Goal: Navigation & Orientation: Find specific page/section

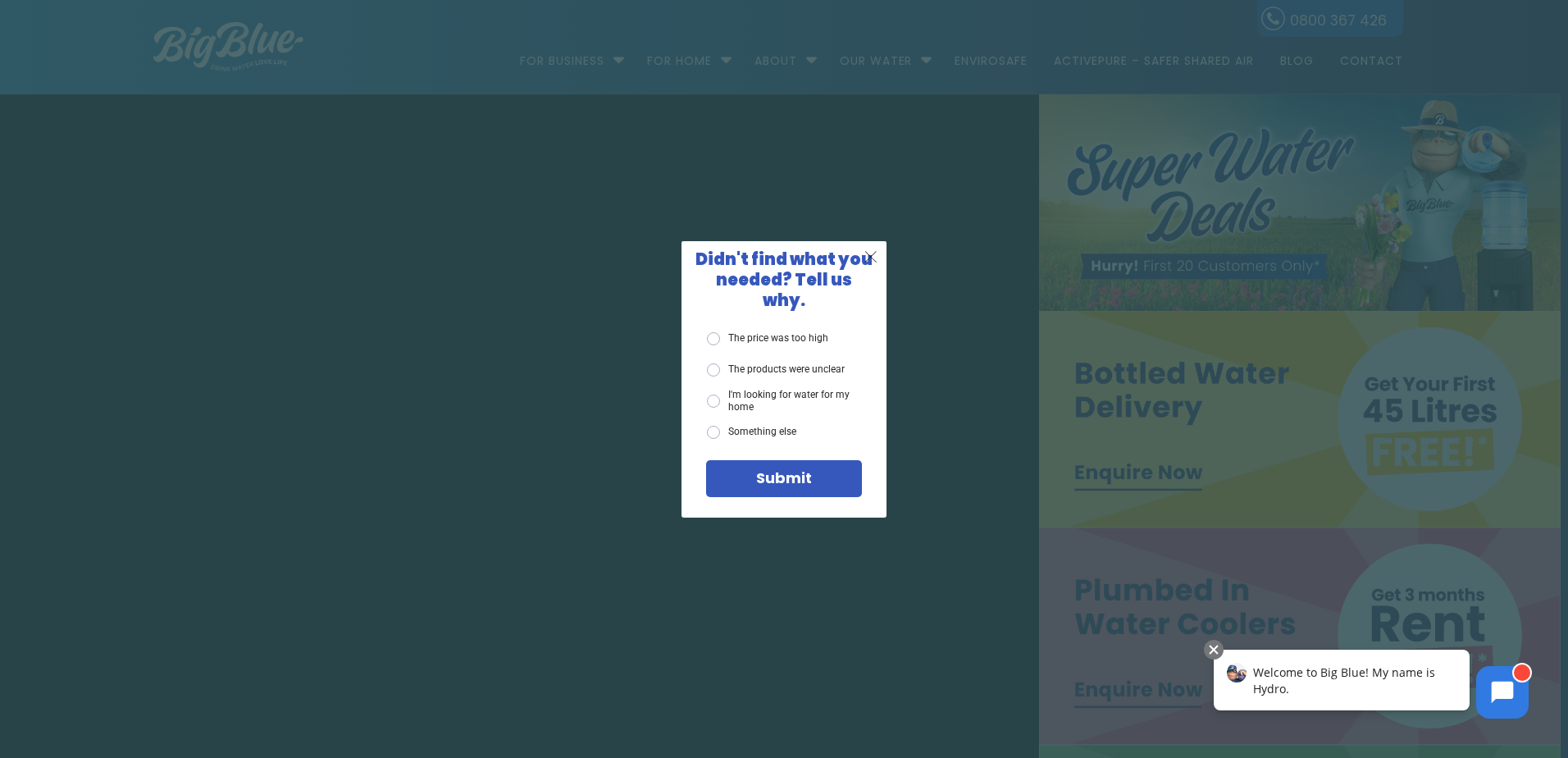
click at [872, 266] on span "X" at bounding box center [871, 256] width 15 height 21
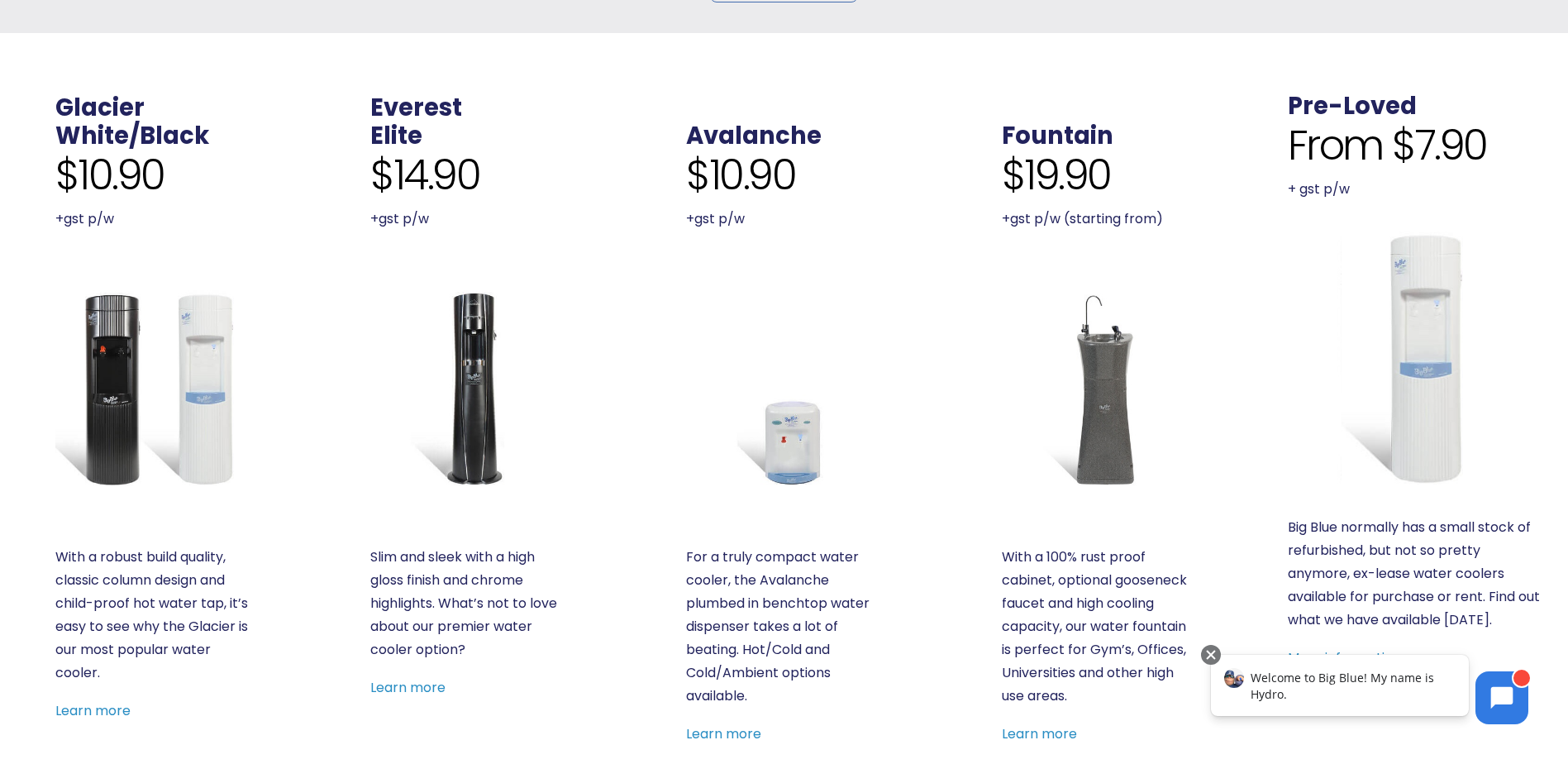
scroll to position [579, 0]
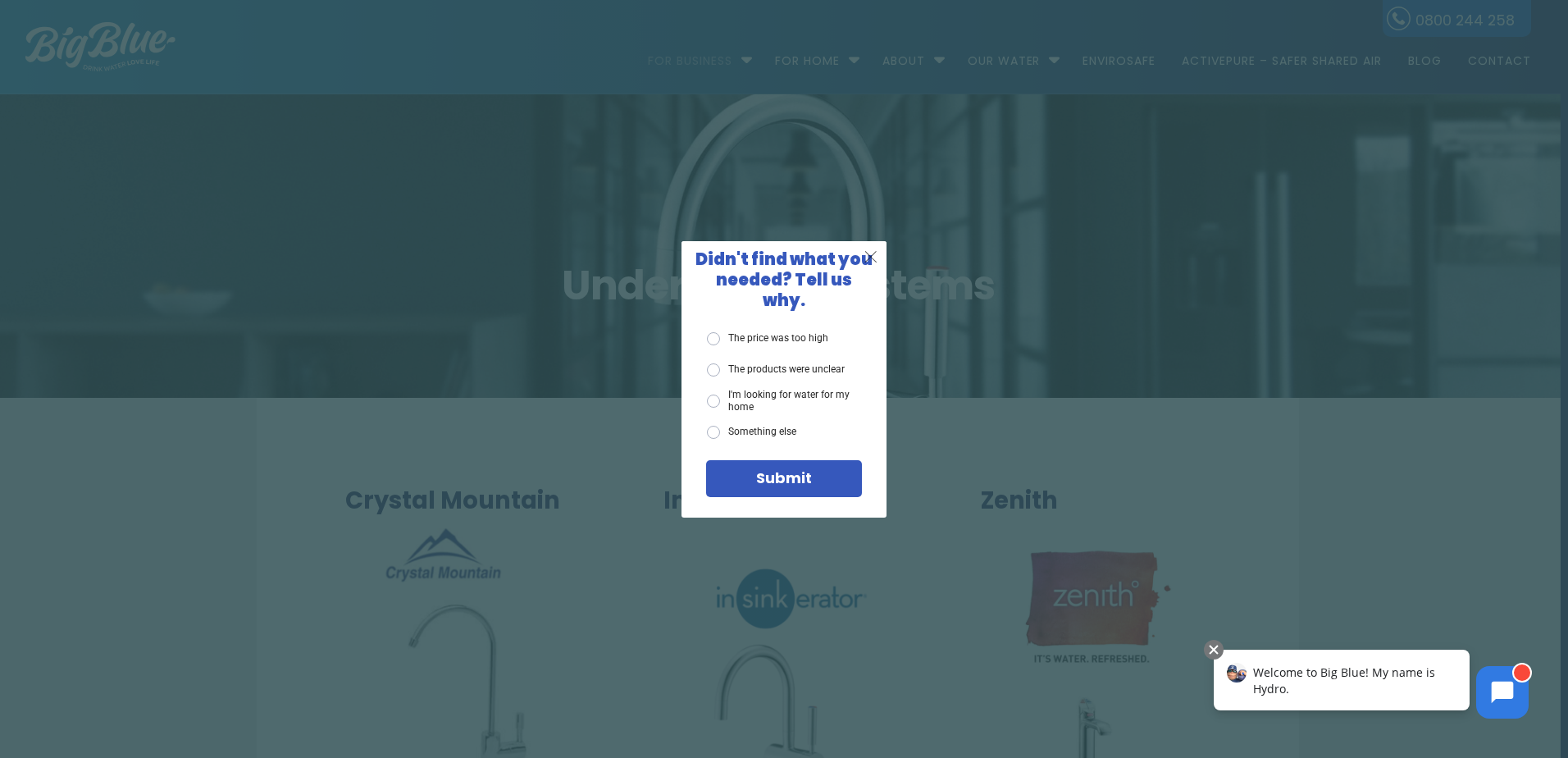
click at [870, 265] on span "X" at bounding box center [871, 256] width 15 height 21
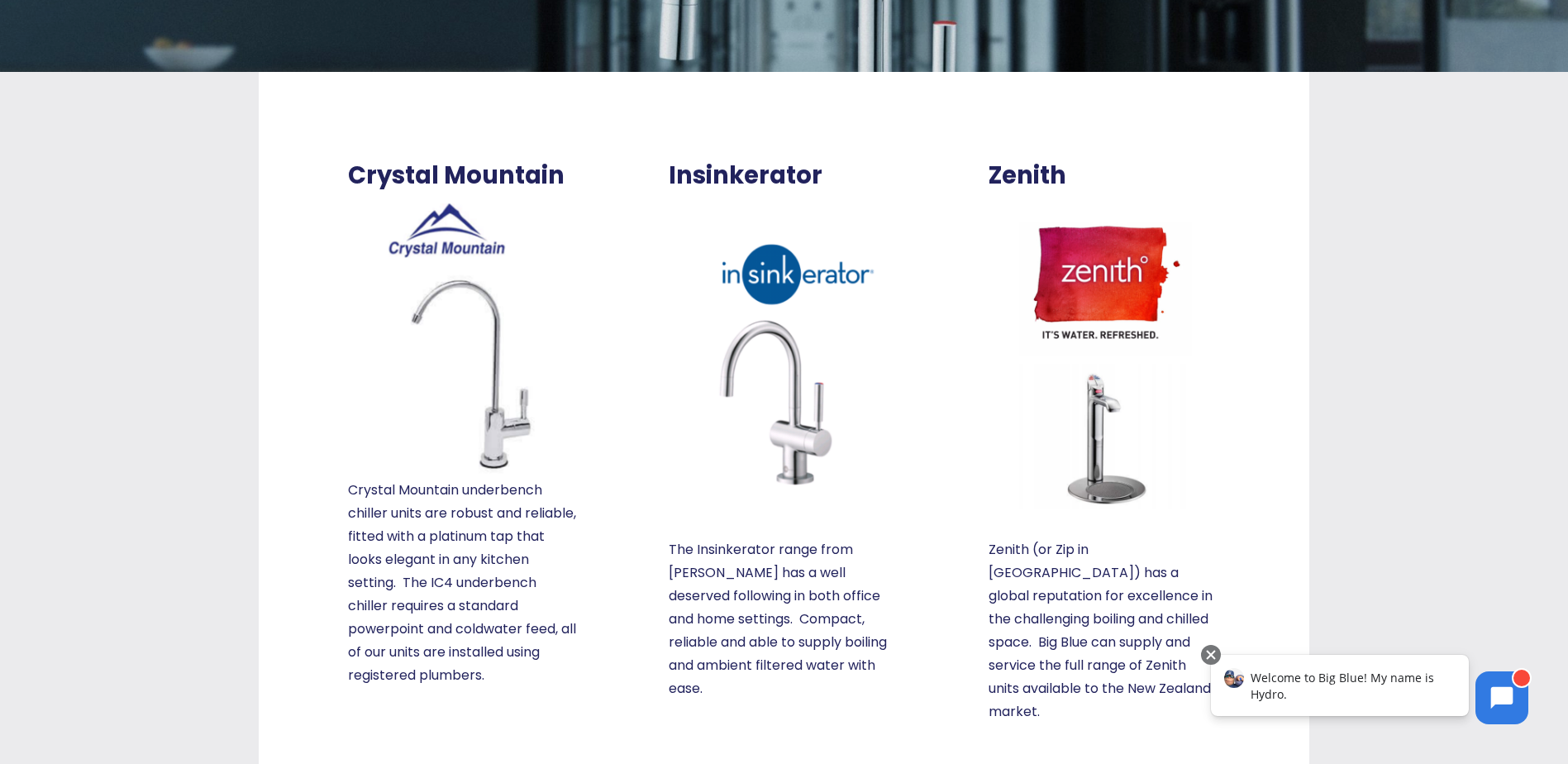
scroll to position [331, 0]
